Goal: Answer question/provide support

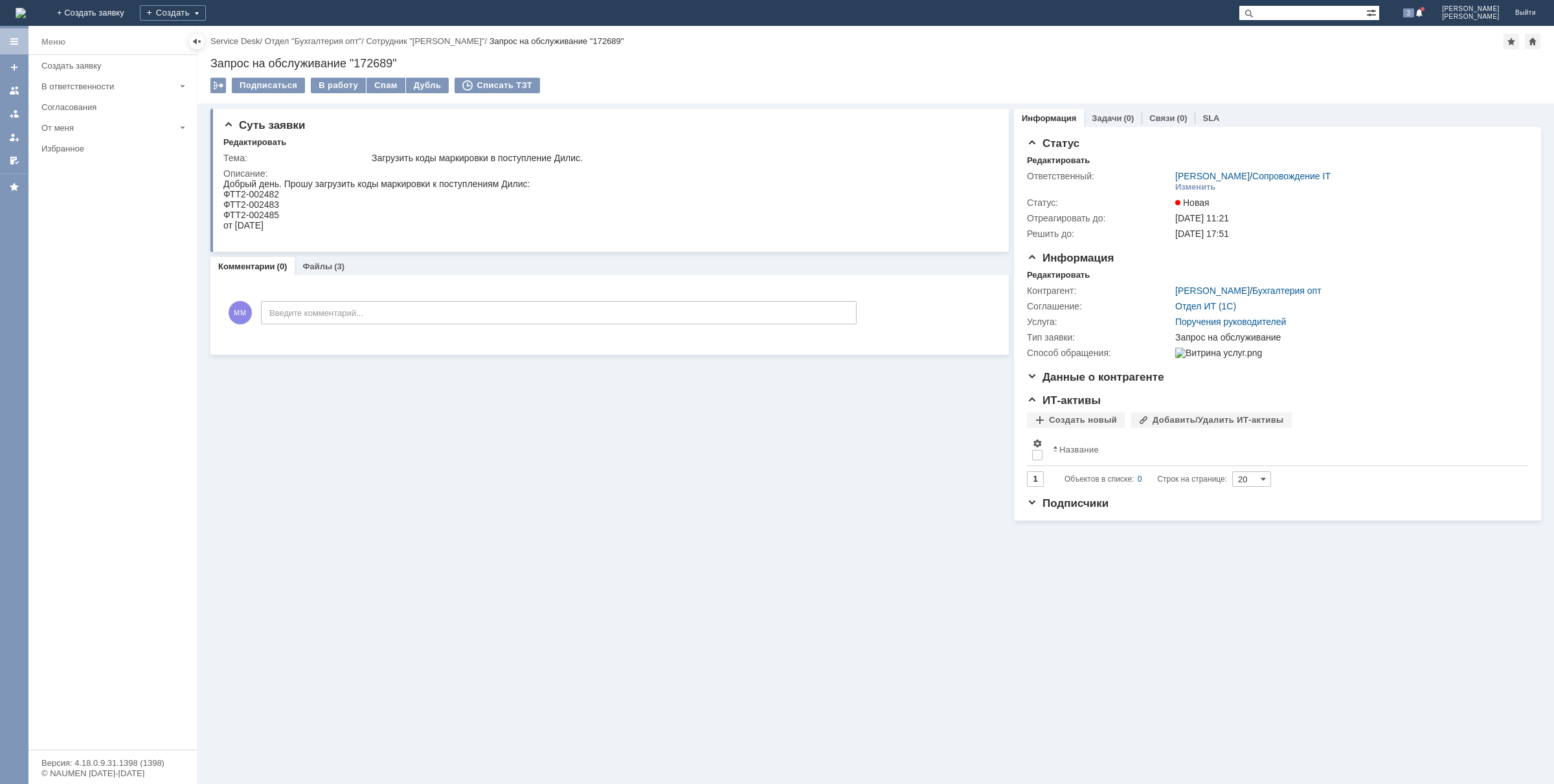
click at [792, 661] on div "Суть заявки Редактировать Тема: Загрузить коды маркировки в поступление Дилис. …" at bounding box center [875, 444] width 1356 height 680
click at [338, 613] on div "Суть заявки Редактировать Тема: Загрузить коды маркировки в поступление Дилис. …" at bounding box center [875, 444] width 1356 height 680
drag, startPoint x: 295, startPoint y: 226, endPoint x: 205, endPoint y: 179, distance: 101.5
click at [223, 179] on html "Добрый день. Прошу загрузить коды маркировки к поступлениям Дилис: ФТТ2-002482 …" at bounding box center [606, 210] width 766 height 63
copy body "Добрый день. Прошу загрузить коды маркировки к поступлениям Дилис: ФТТ2-002482 …"
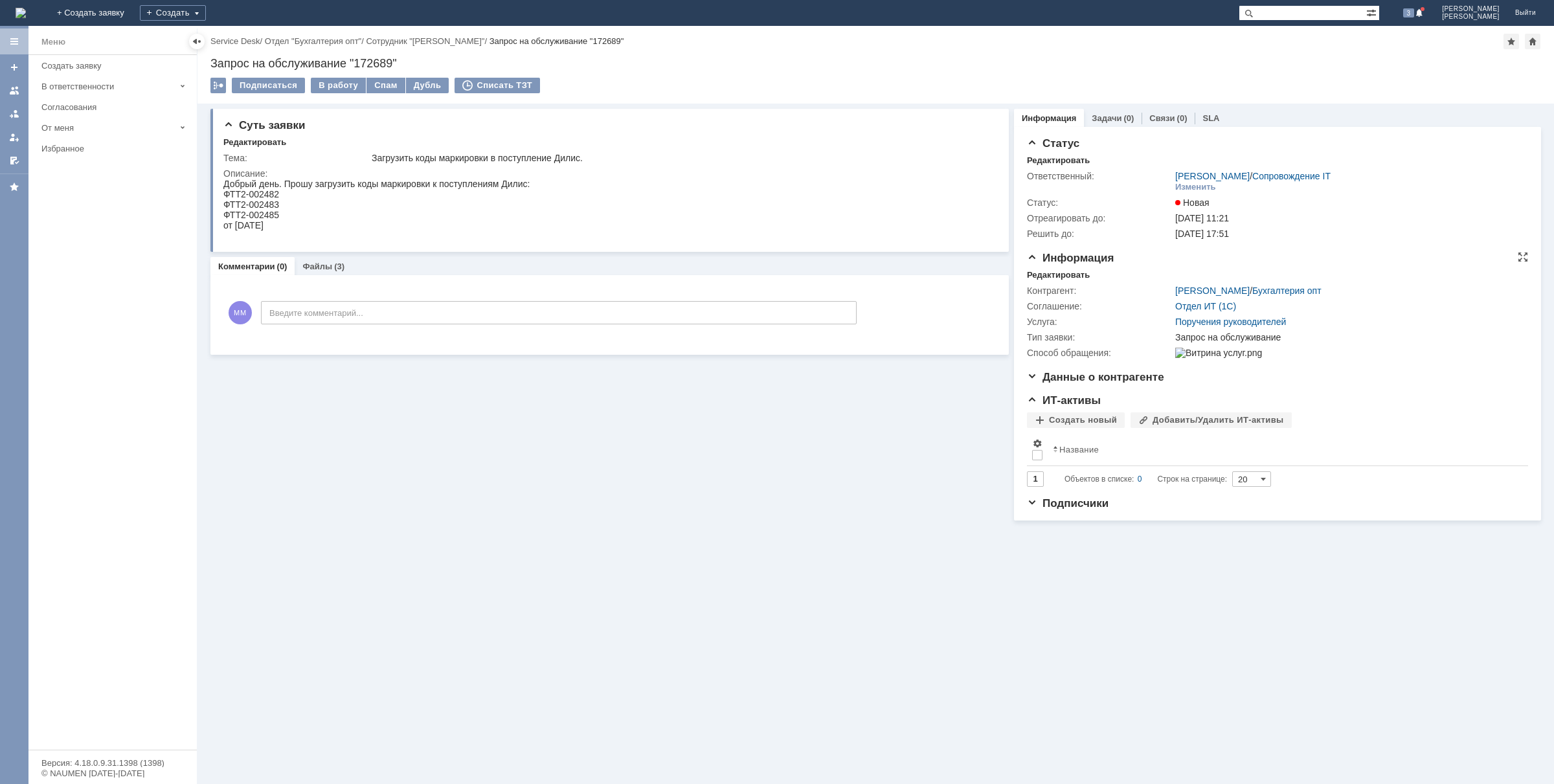
click at [1452, 328] on td "Поручения руководителей" at bounding box center [1348, 322] width 351 height 15
click at [1224, 290] on link "Жукова Екатерина" at bounding box center [1213, 291] width 74 height 10
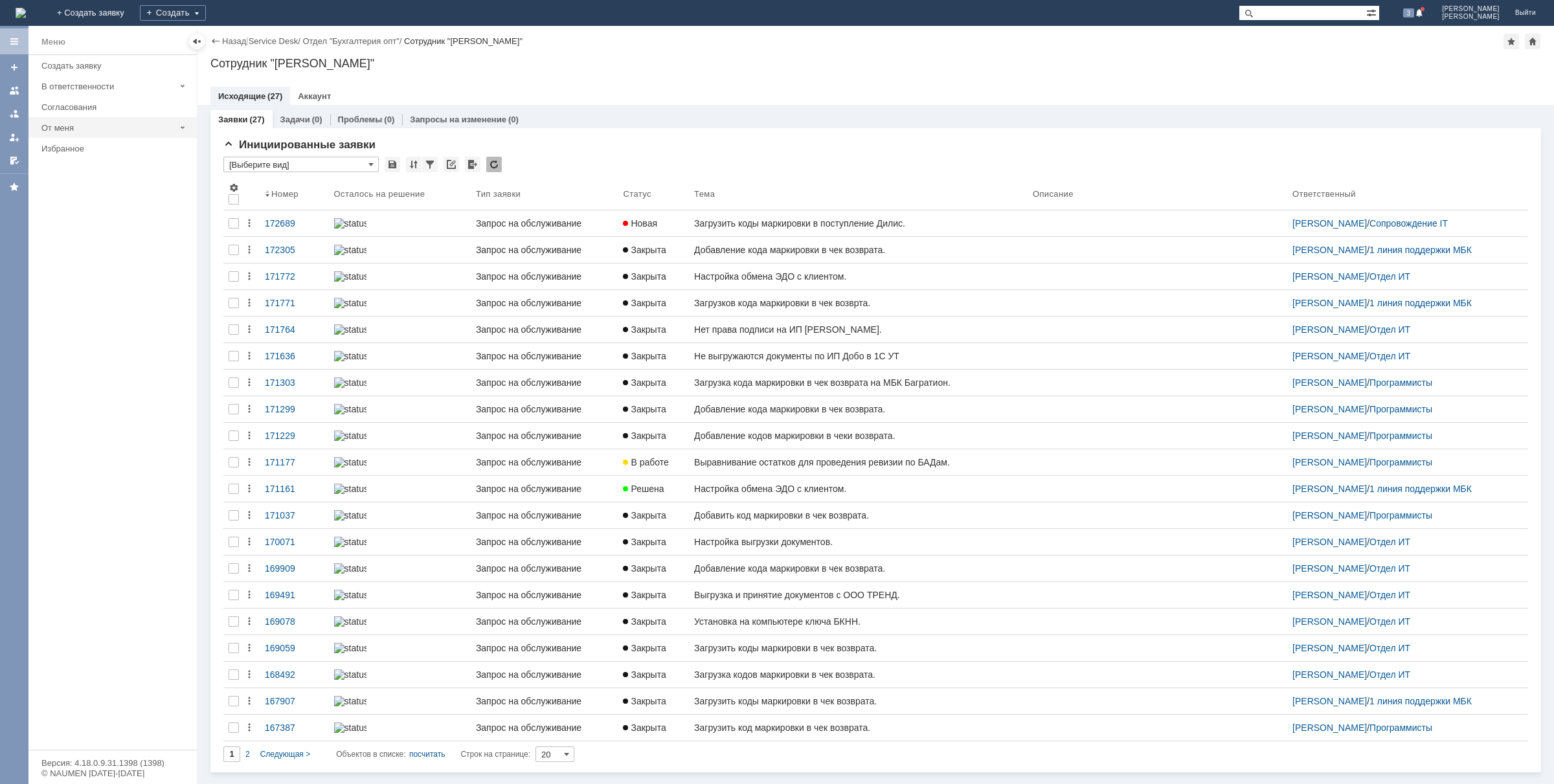
click at [301, 117] on link "Задачи" at bounding box center [295, 119] width 30 height 9
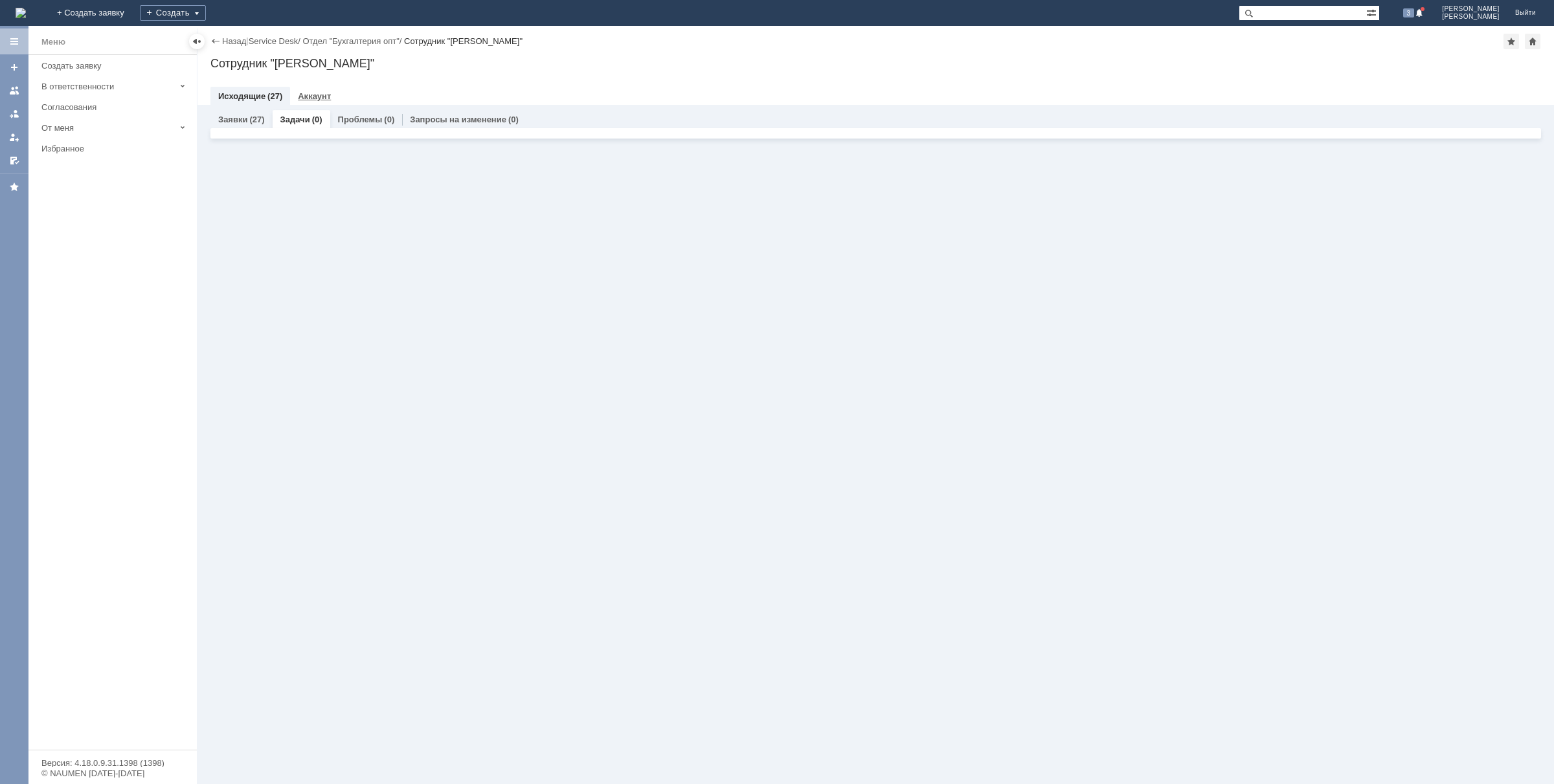
click at [330, 95] on div "Аккаунт" at bounding box center [314, 96] width 48 height 19
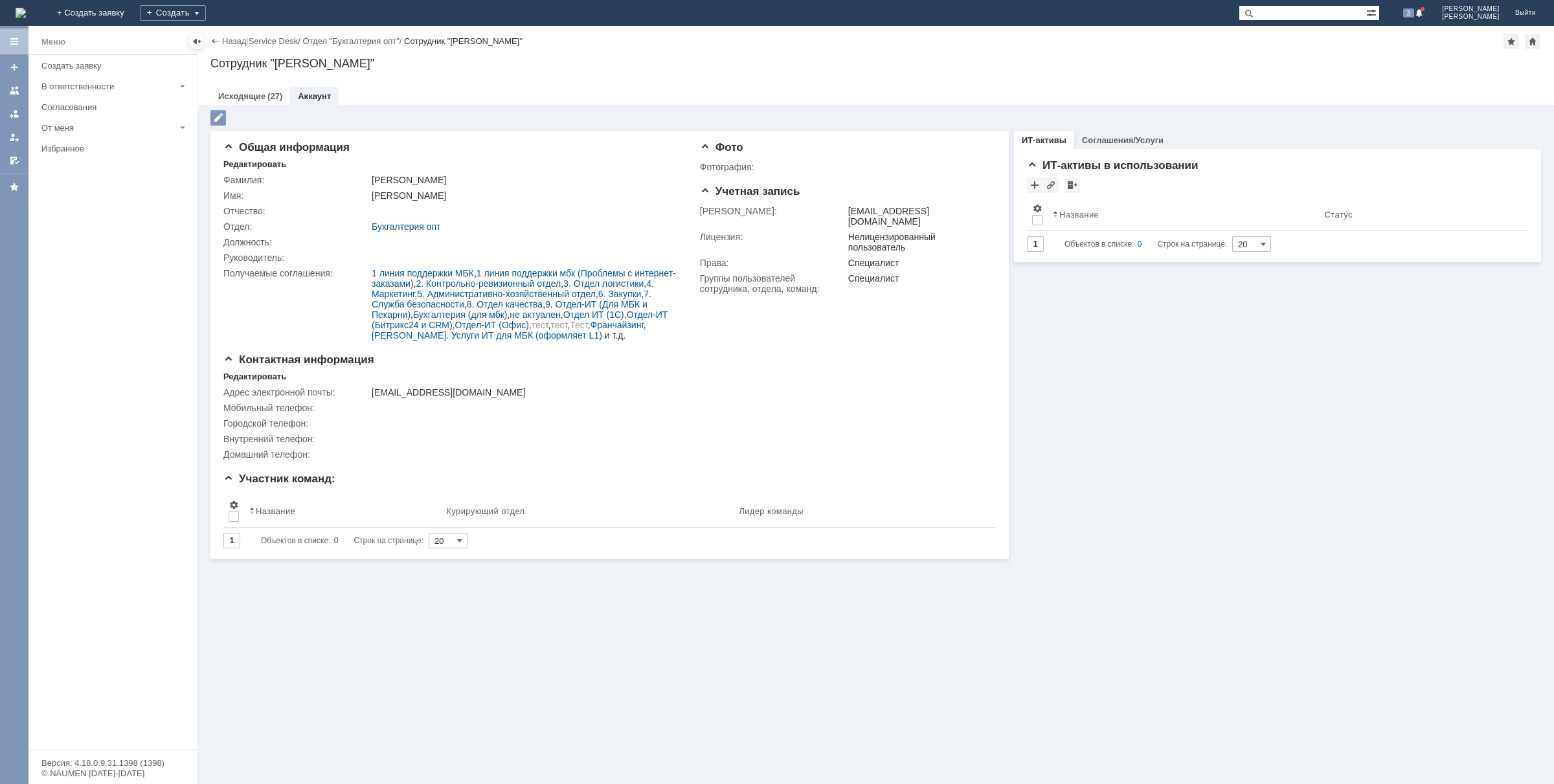
click at [26, 8] on img at bounding box center [20, 13] width 10 height 10
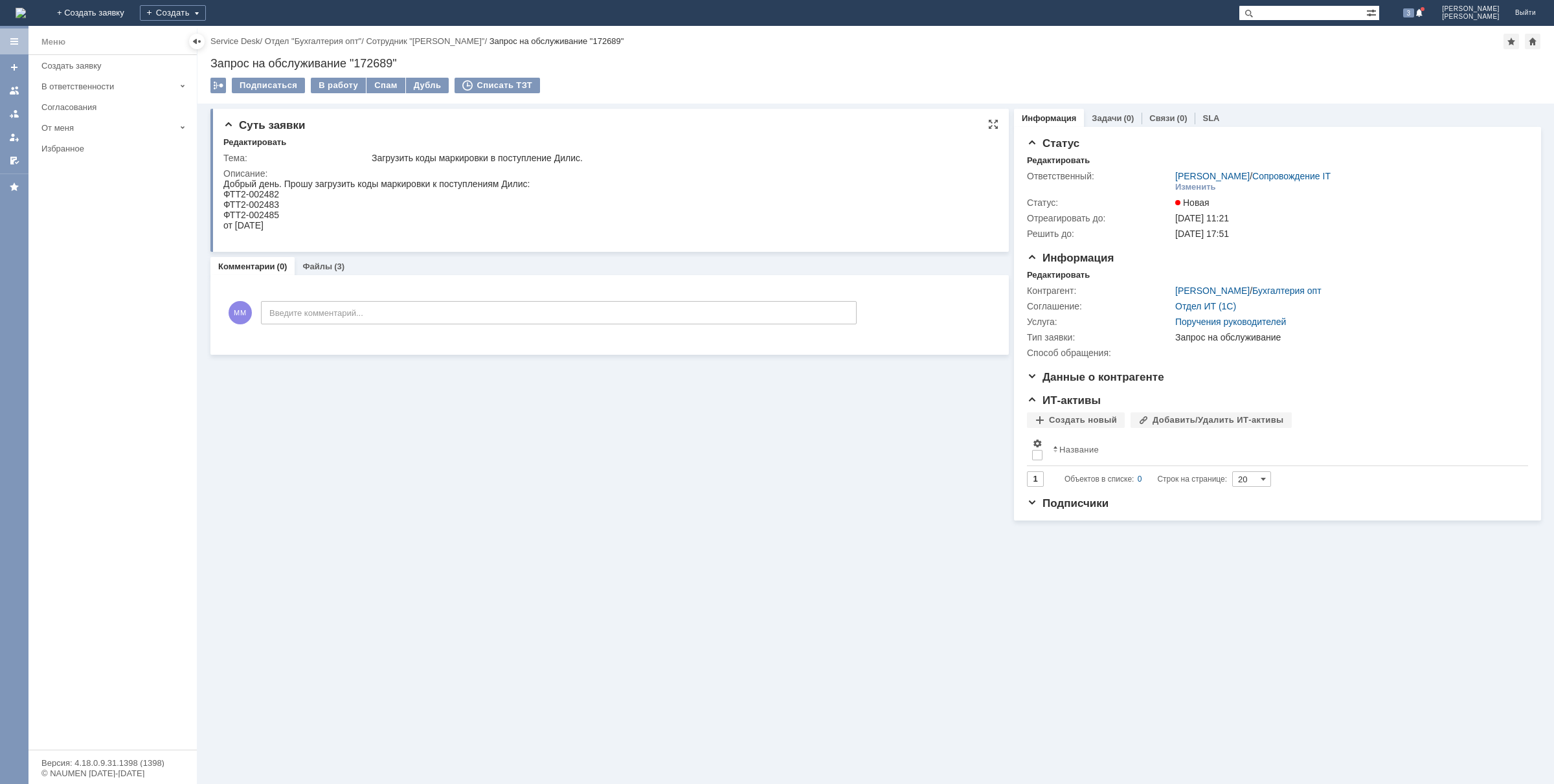
click at [321, 212] on div "ФТТ2-002485" at bounding box center [376, 215] width 306 height 10
drag, startPoint x: 307, startPoint y: 224, endPoint x: 215, endPoint y: 185, distance: 99.9
click at [223, 185] on html "Добрый день. Прошу загрузить коды маркировки к поступлениям Дилис: ФТТ2-002482 …" at bounding box center [606, 210] width 766 height 63
copy body "Добрый день. Прошу загрузить коды маркировки к поступлениям Дилис: ФТТ2-002482 …"
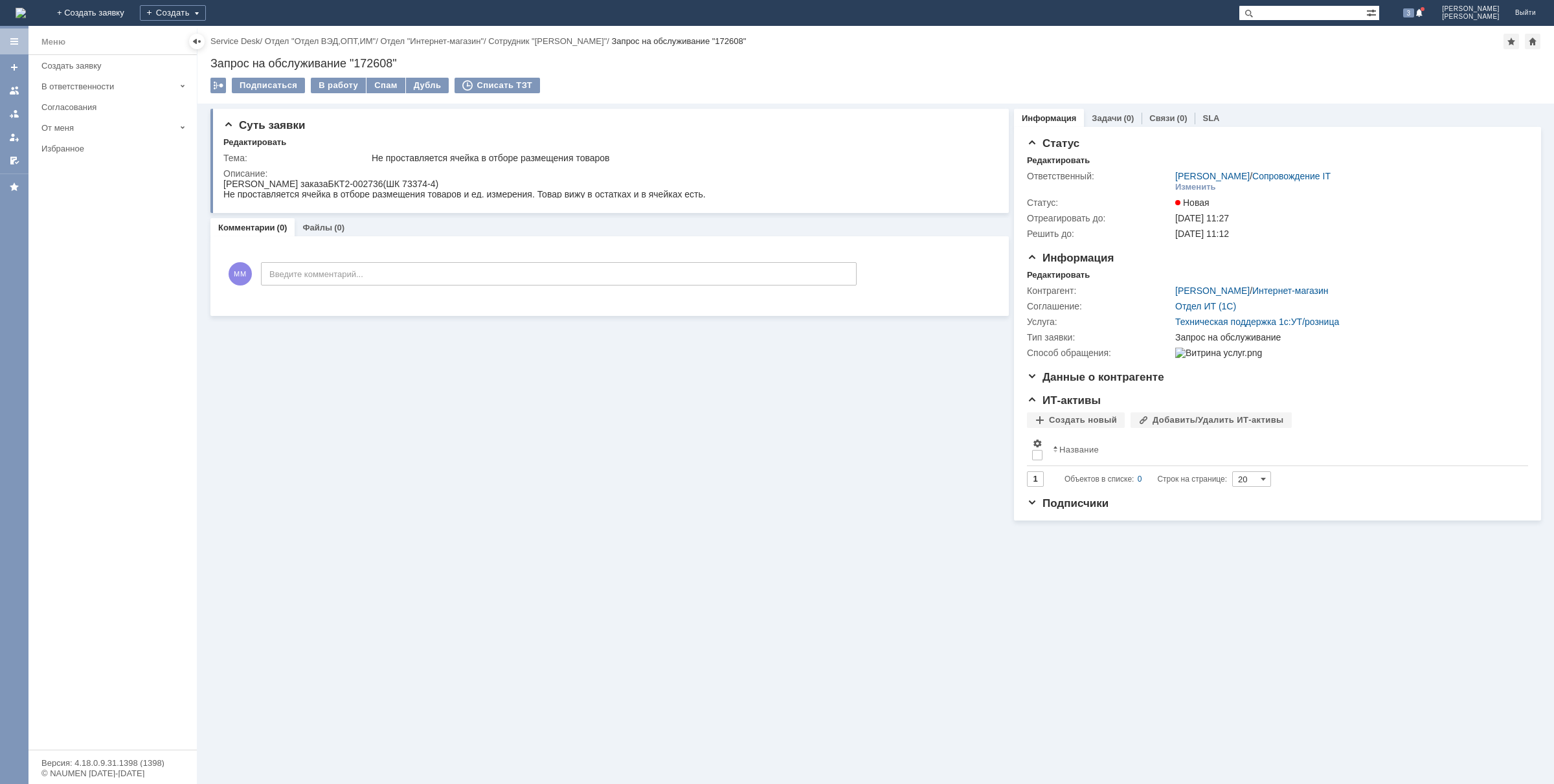
click at [461, 468] on div "Суть заявки Редактировать Тема: Не проставляется ячейка в отборе размещения тов…" at bounding box center [609, 313] width 799 height 417
click at [1214, 293] on link "[PERSON_NAME]" at bounding box center [1213, 291] width 74 height 10
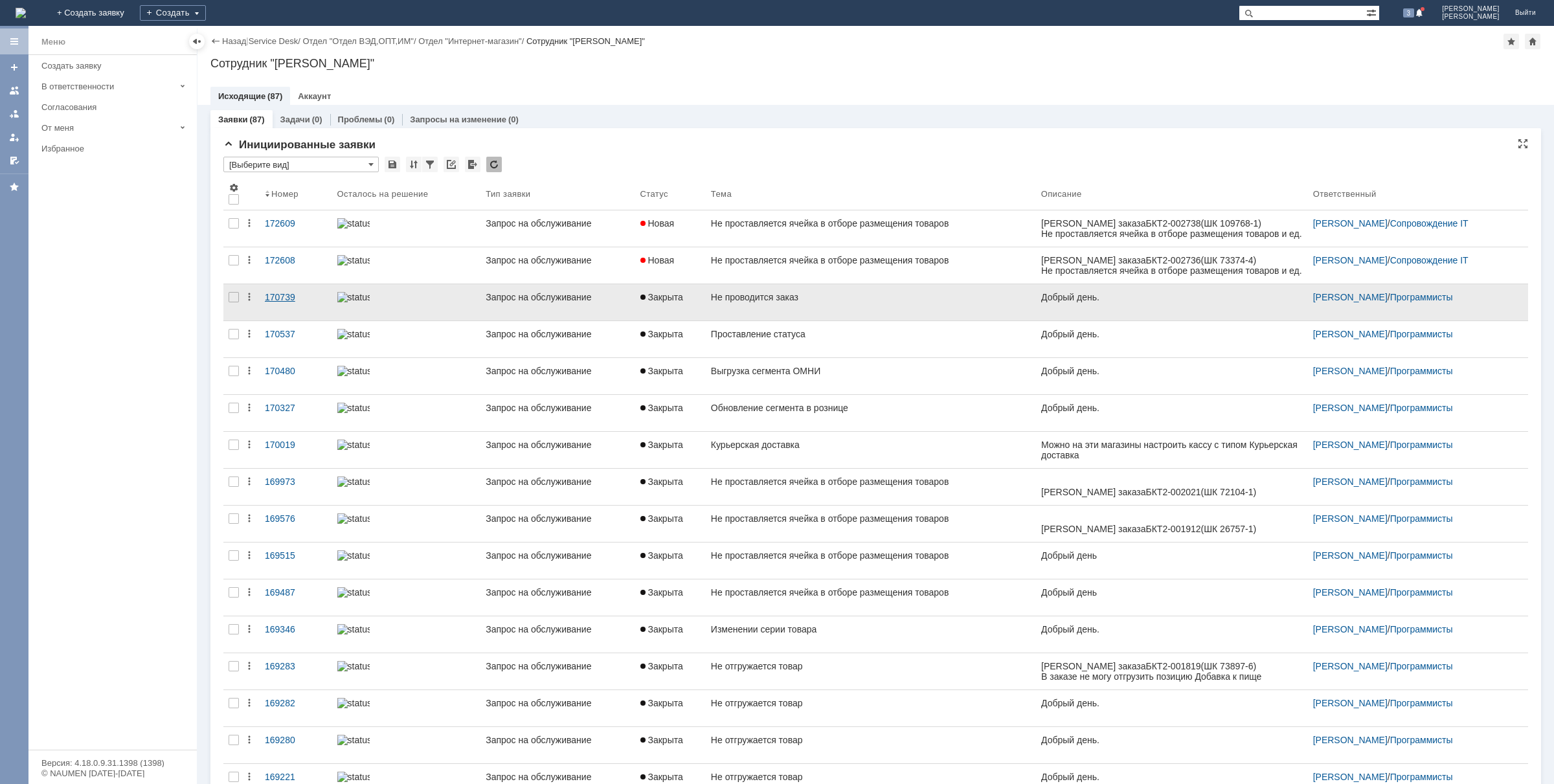
click at [282, 295] on div "170739" at bounding box center [296, 297] width 63 height 10
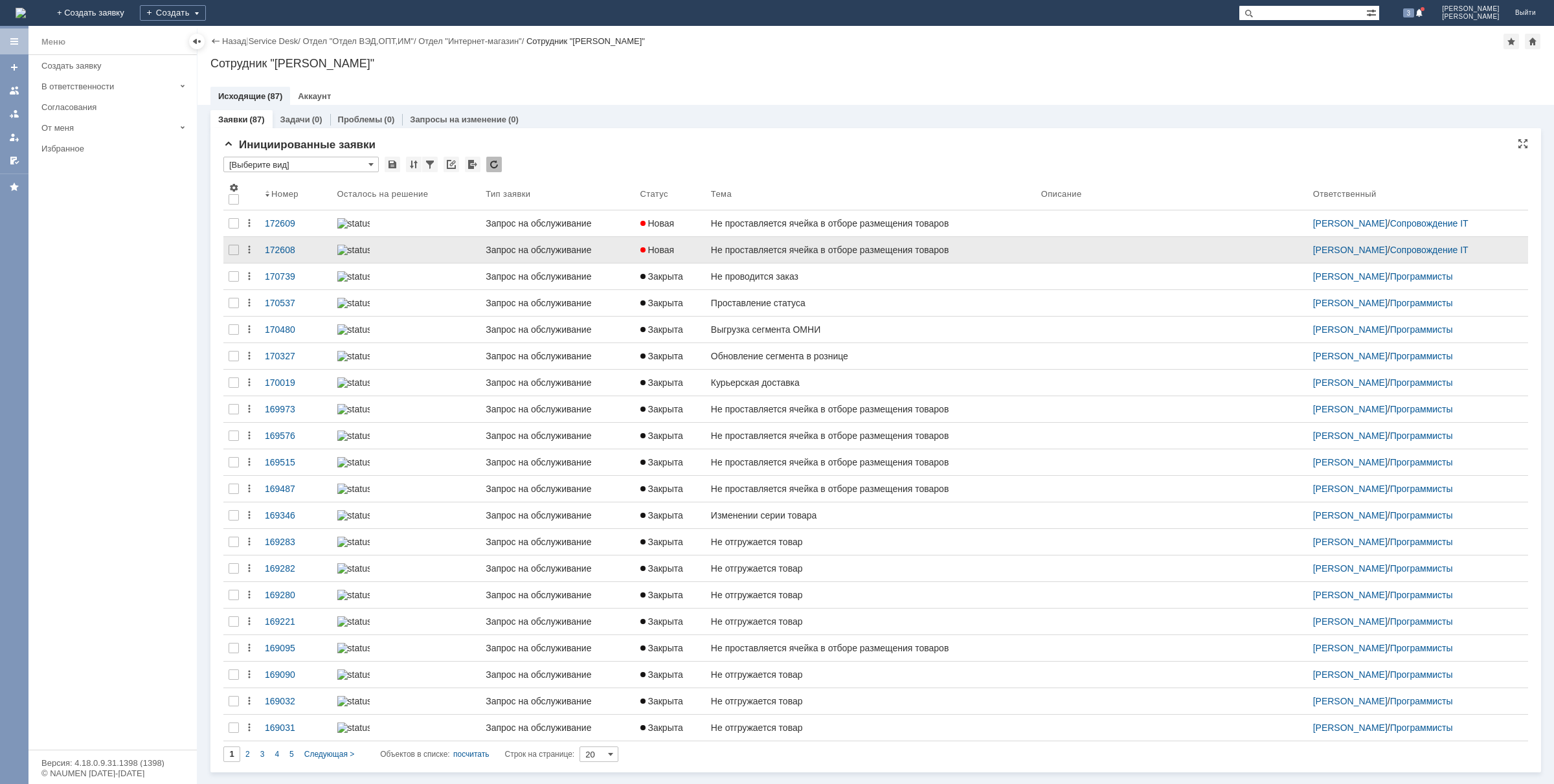
click at [771, 262] on link "Не проставляется ячейка в отборе размещения товаров" at bounding box center [870, 249] width 330 height 26
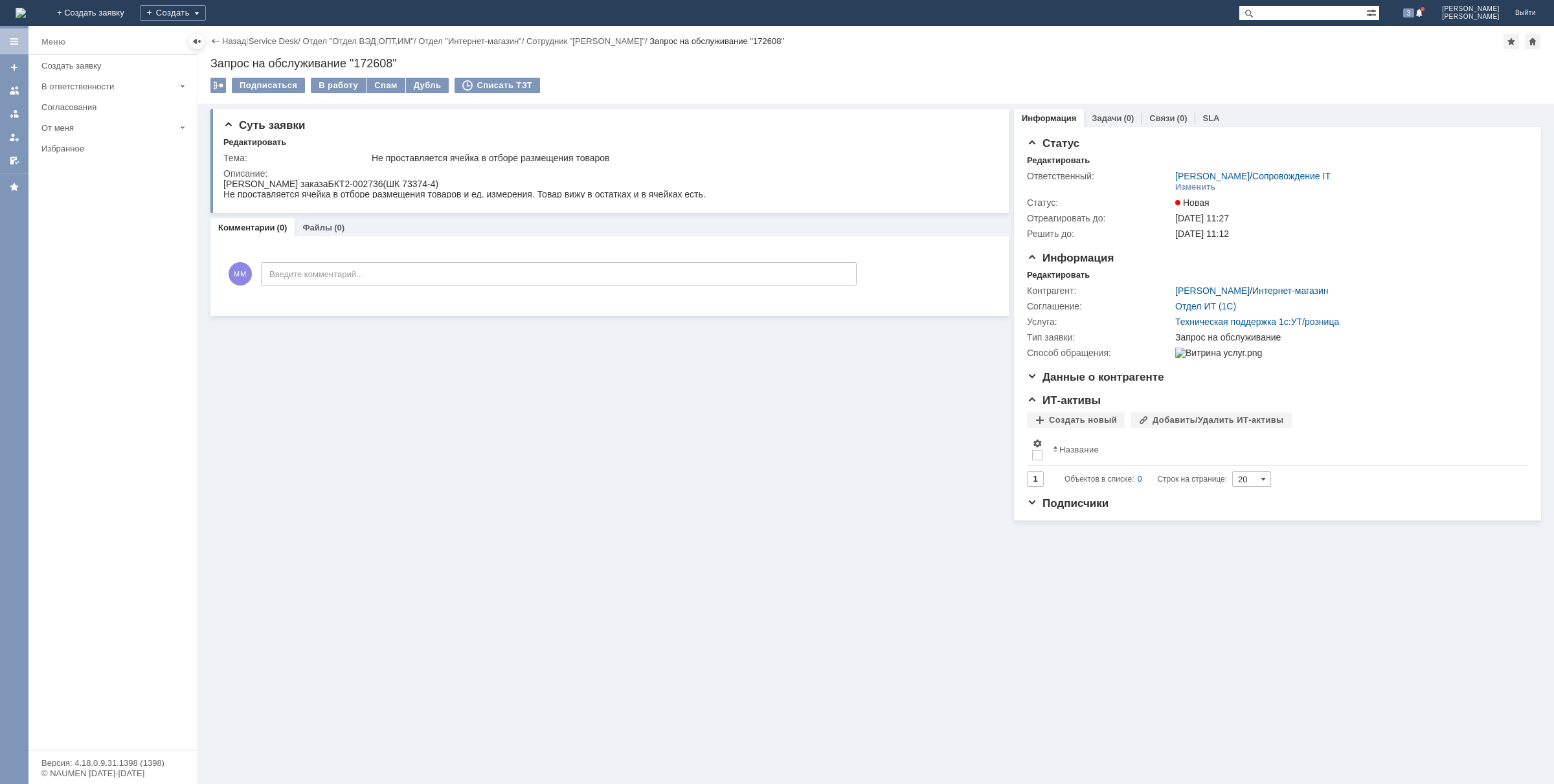
drag, startPoint x: 390, startPoint y: 684, endPoint x: 368, endPoint y: 716, distance: 38.8
drag, startPoint x: 368, startPoint y: 716, endPoint x: 270, endPoint y: 444, distance: 289.1
click at [267, 449] on div "Суть заявки Редактировать Тема: Не проставляется ячейка в отборе размещения тов…" at bounding box center [609, 313] width 799 height 417
click at [1232, 286] on link "[PERSON_NAME]" at bounding box center [1213, 291] width 74 height 10
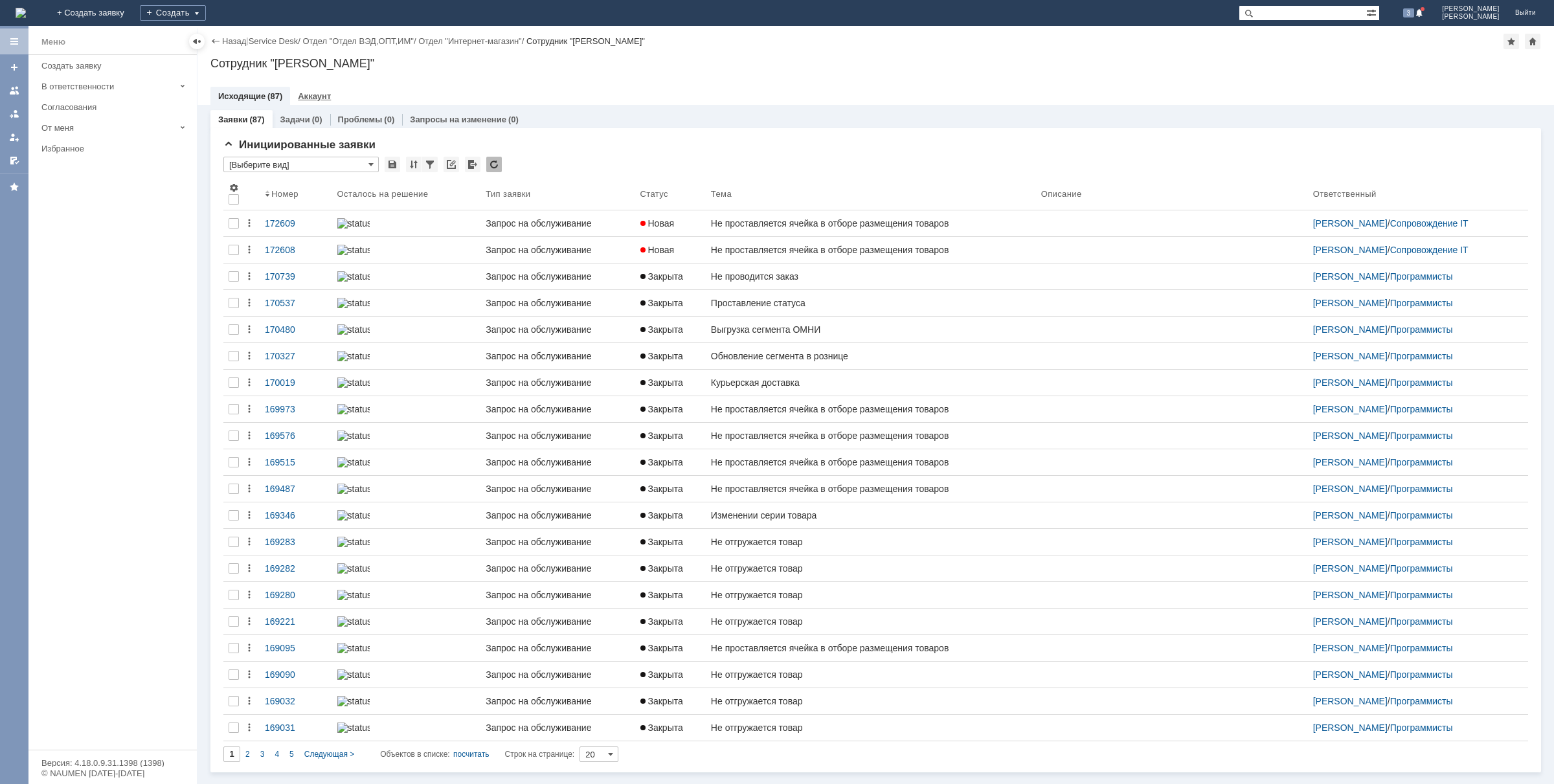
click at [308, 99] on link "Аккаунт" at bounding box center [314, 95] width 33 height 9
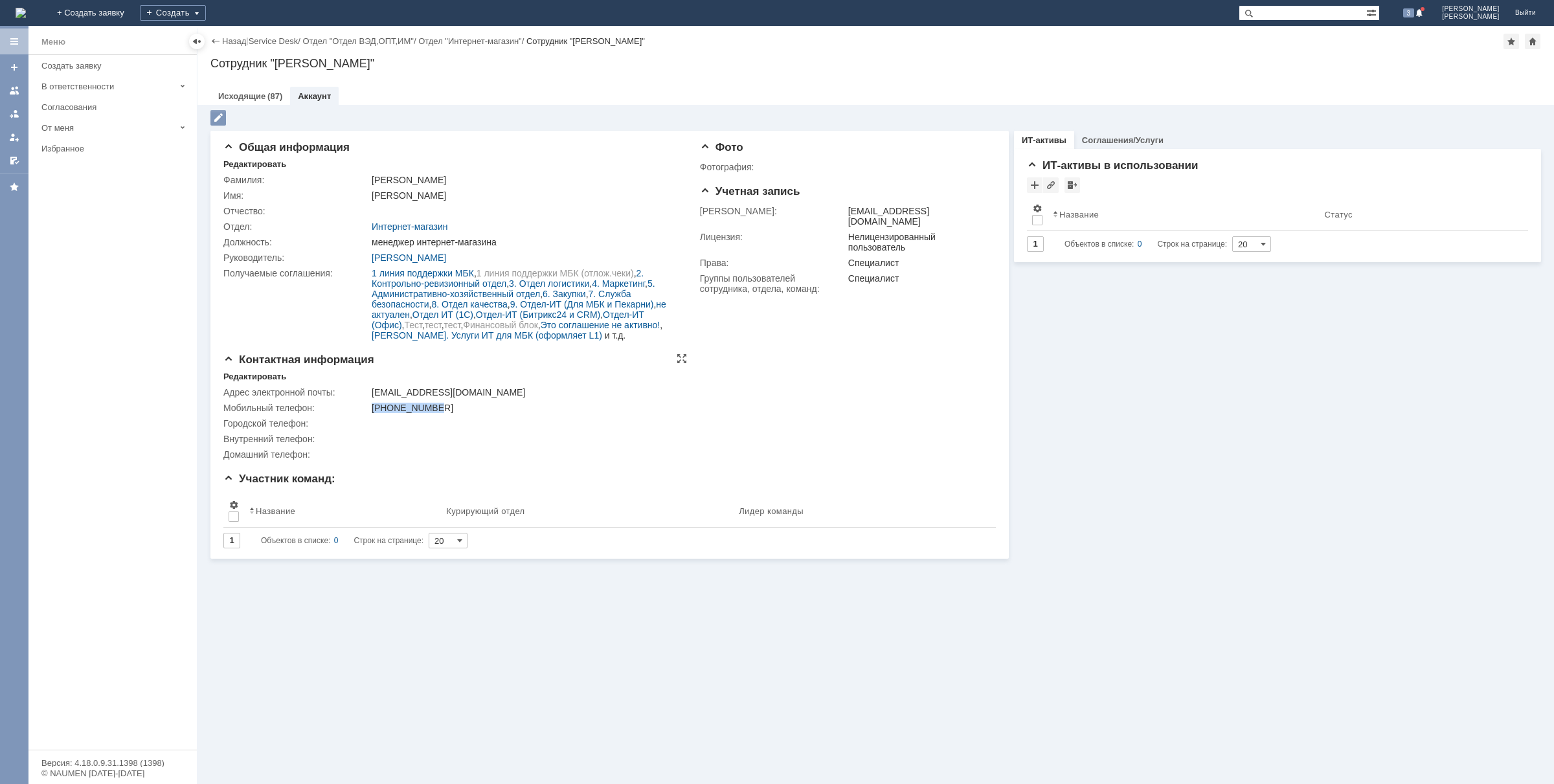
drag, startPoint x: 371, startPoint y: 406, endPoint x: 454, endPoint y: 403, distance: 83.1
click at [454, 403] on td "[PHONE_NUMBER]" at bounding box center [526, 408] width 314 height 15
copy div "[PHONE_NUMBER]"
click at [251, 95] on link "Исходящие" at bounding box center [242, 95] width 47 height 9
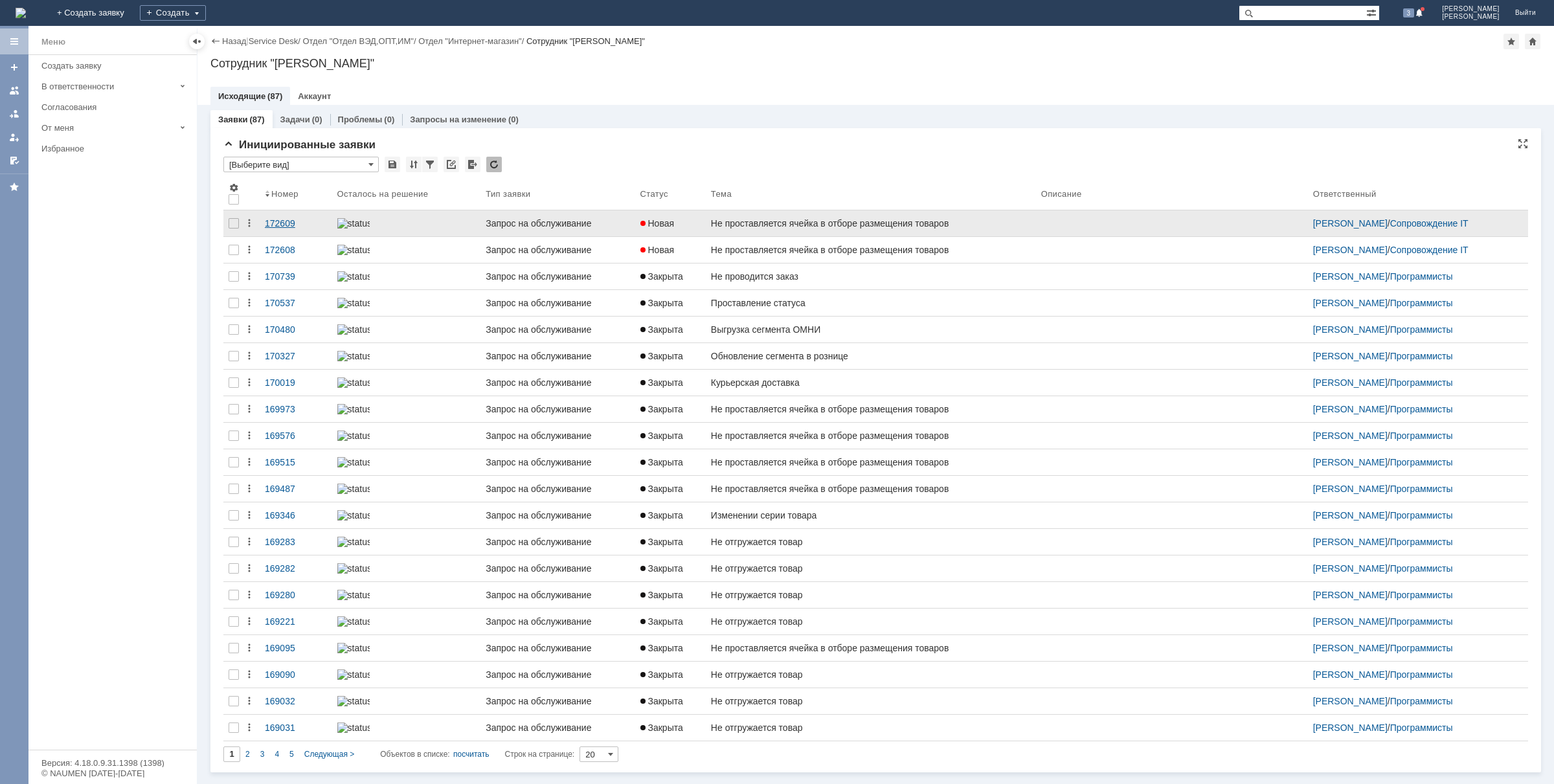
click at [279, 220] on div "172609" at bounding box center [296, 223] width 63 height 10
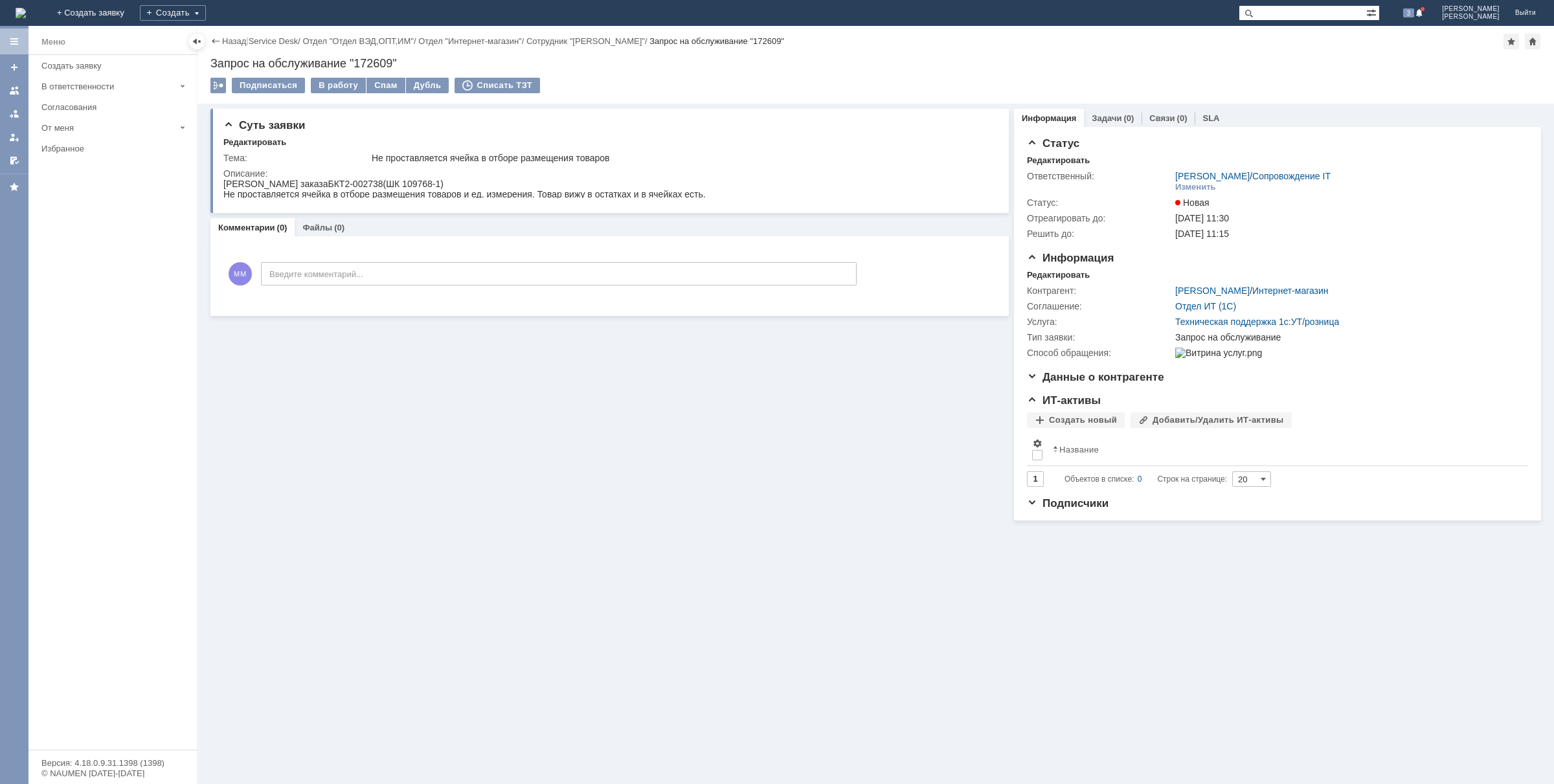
click at [380, 63] on div "Запрос на обслуживание "172609"" at bounding box center [875, 63] width 1331 height 13
copy div "172609"
click at [372, 157] on div "Не проставляется ячейка в отборе размещения товаров" at bounding box center [680, 158] width 617 height 10
drag, startPoint x: 613, startPoint y: 159, endPoint x: 361, endPoint y: 160, distance: 252.0
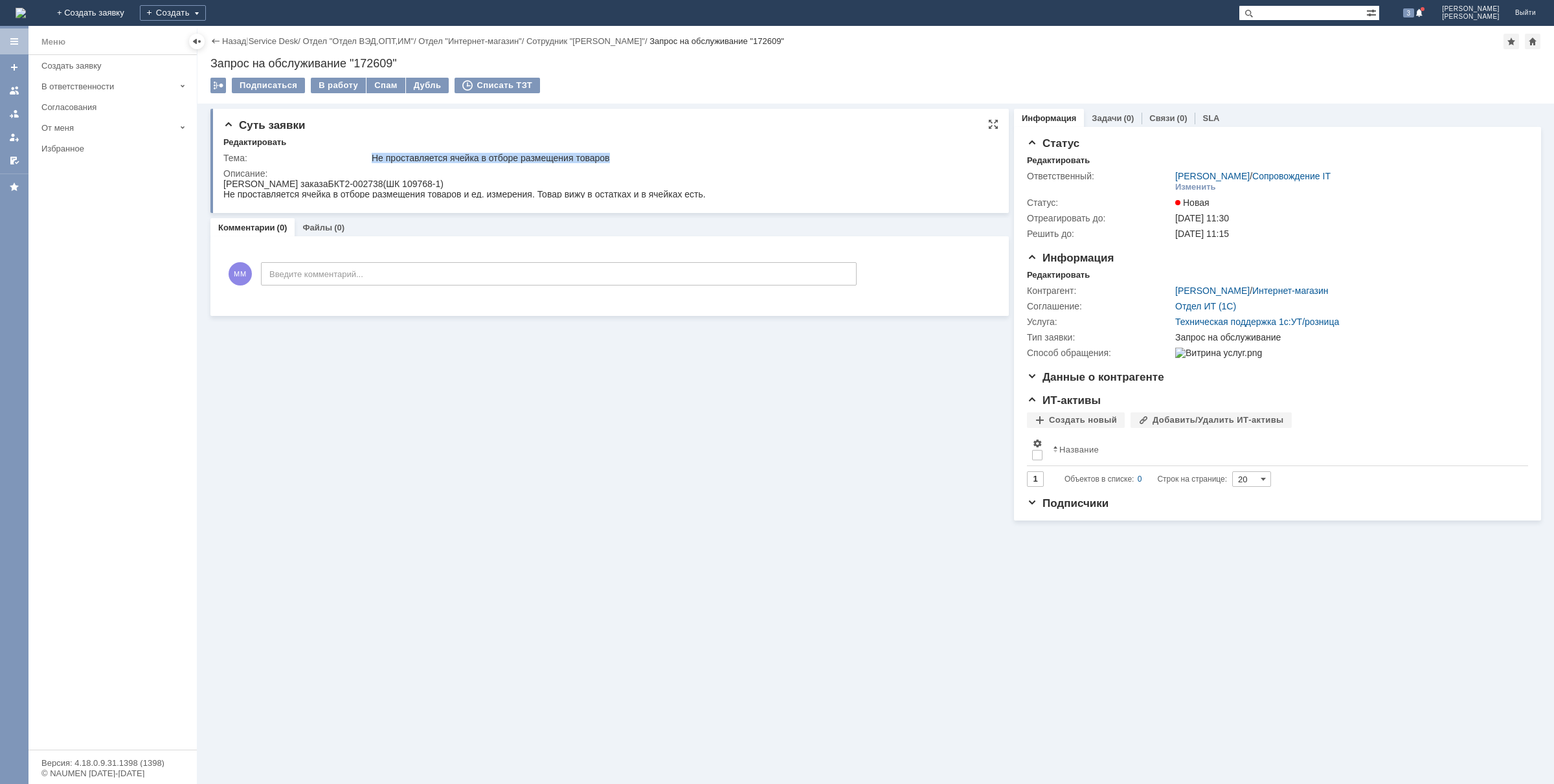
click at [361, 160] on tr "Тема: Не проставляется ячейка в отборе размещения товаров" at bounding box center [607, 158] width 767 height 15
copy tr "Не проставляется ячейка в отборе размещения товаров"
click at [264, 182] on span "[PERSON_NAME] заказа" at bounding box center [275, 184] width 105 height 10
drag, startPoint x: 403, startPoint y: 182, endPoint x: 312, endPoint y: 182, distance: 91.0
click at [312, 182] on div "Номер заказа БКТ2-002738 (ШК 109768-1) Не проставляется ячейка в отборе размеще…" at bounding box center [464, 189] width 483 height 21
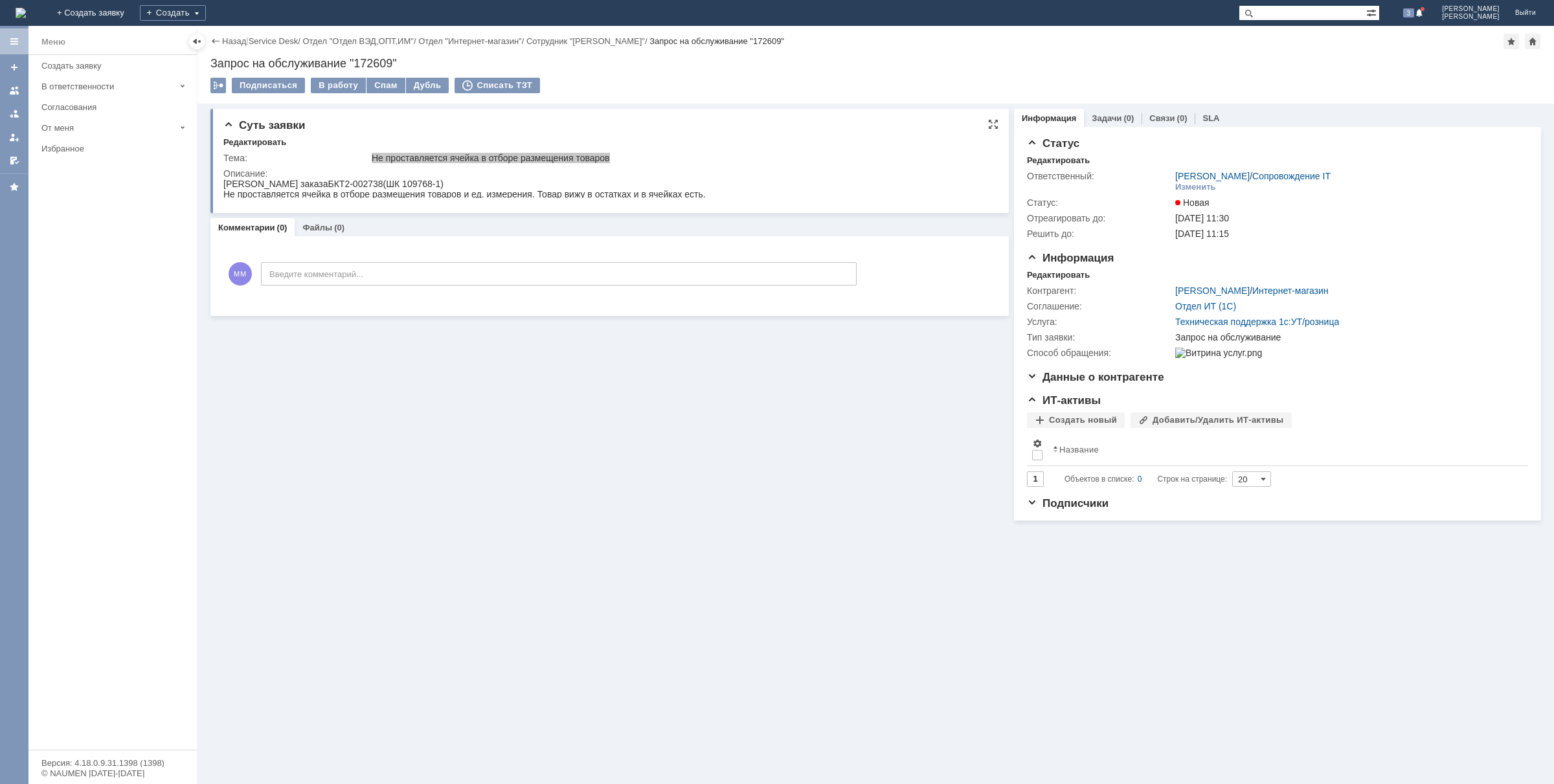
drag, startPoint x: 645, startPoint y: 189, endPoint x: 564, endPoint y: 406, distance: 231.6
click at [223, 189] on html "Номер заказа БКТ2-002738 (ШК 109768-1) Не проставляется ячейка в отборе размеще…" at bounding box center [606, 189] width 766 height 21
copy div "Номер заказа БКТ2-002738 (ШК 109768-1) Не проставляется ячейка в отборе размеще…"
